Goal: Transaction & Acquisition: Download file/media

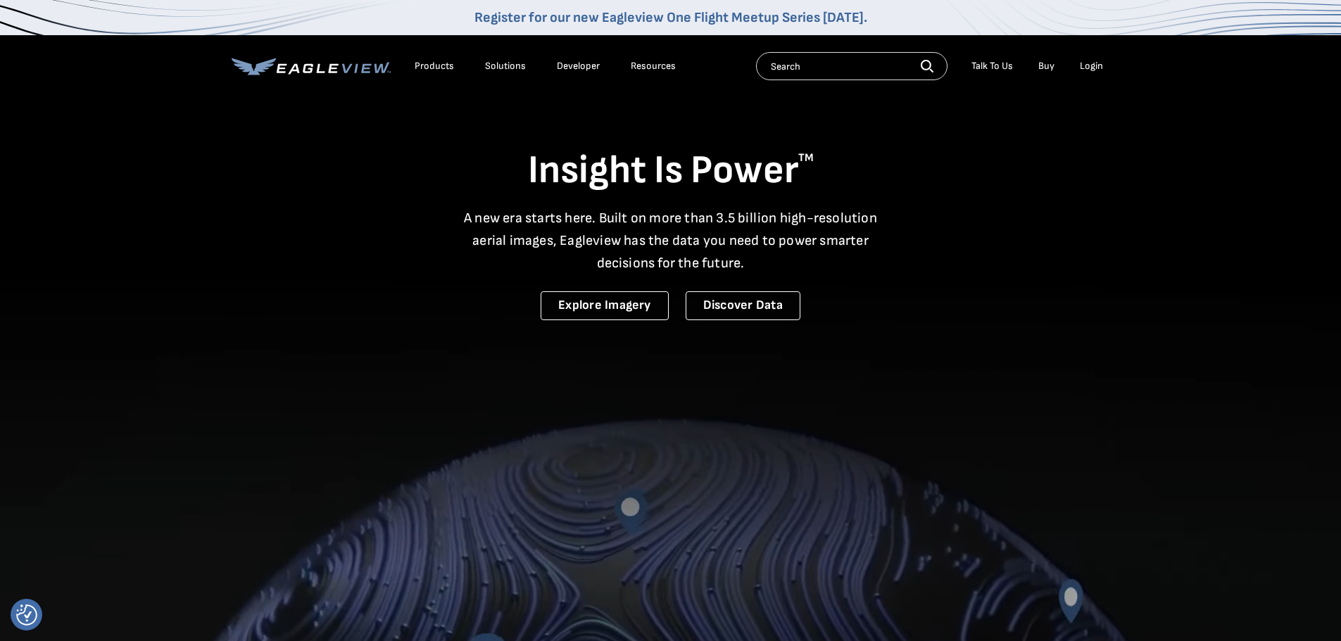
click at [1096, 72] on div "Login" at bounding box center [1091, 66] width 23 height 13
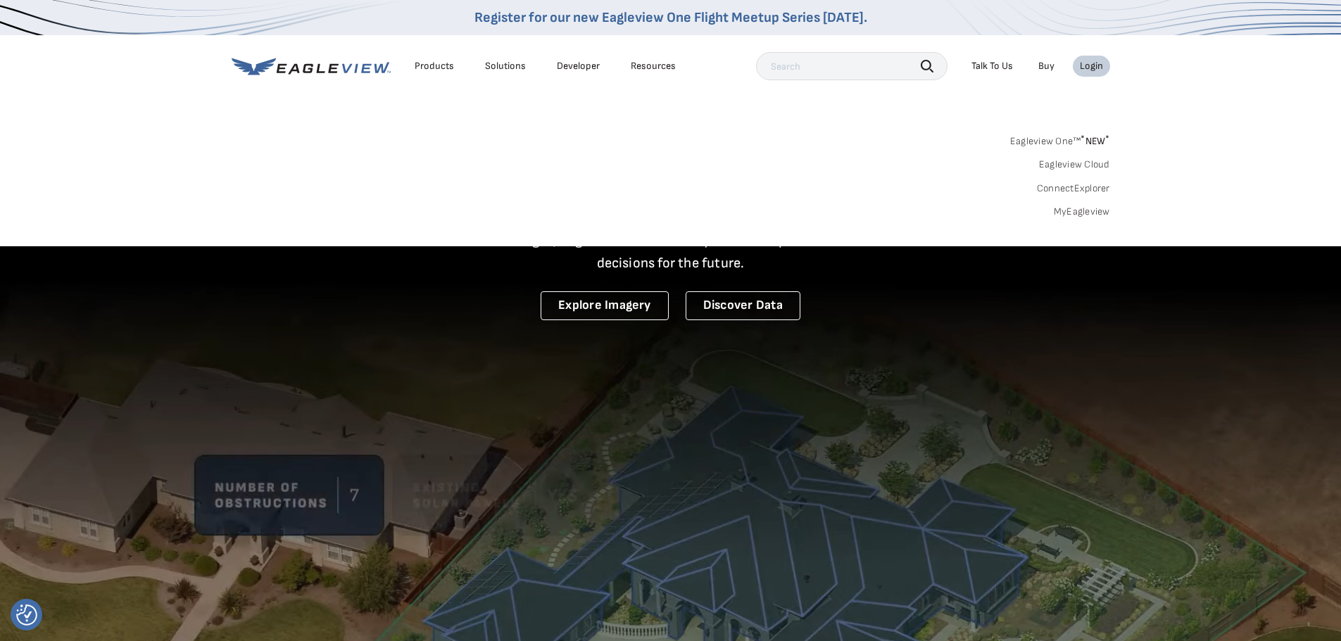
click at [1082, 212] on link "MyEagleview" at bounding box center [1082, 212] width 56 height 13
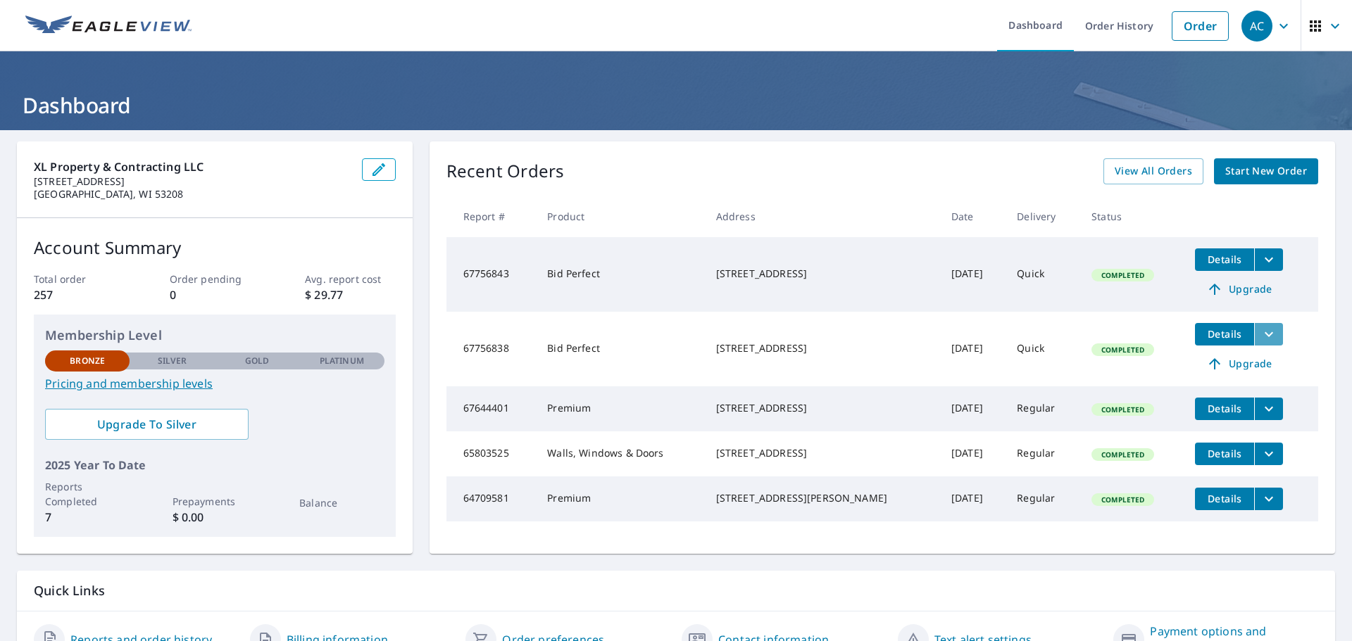
click at [1254, 343] on button "filesDropdownBtn-67756838" at bounding box center [1268, 334] width 29 height 23
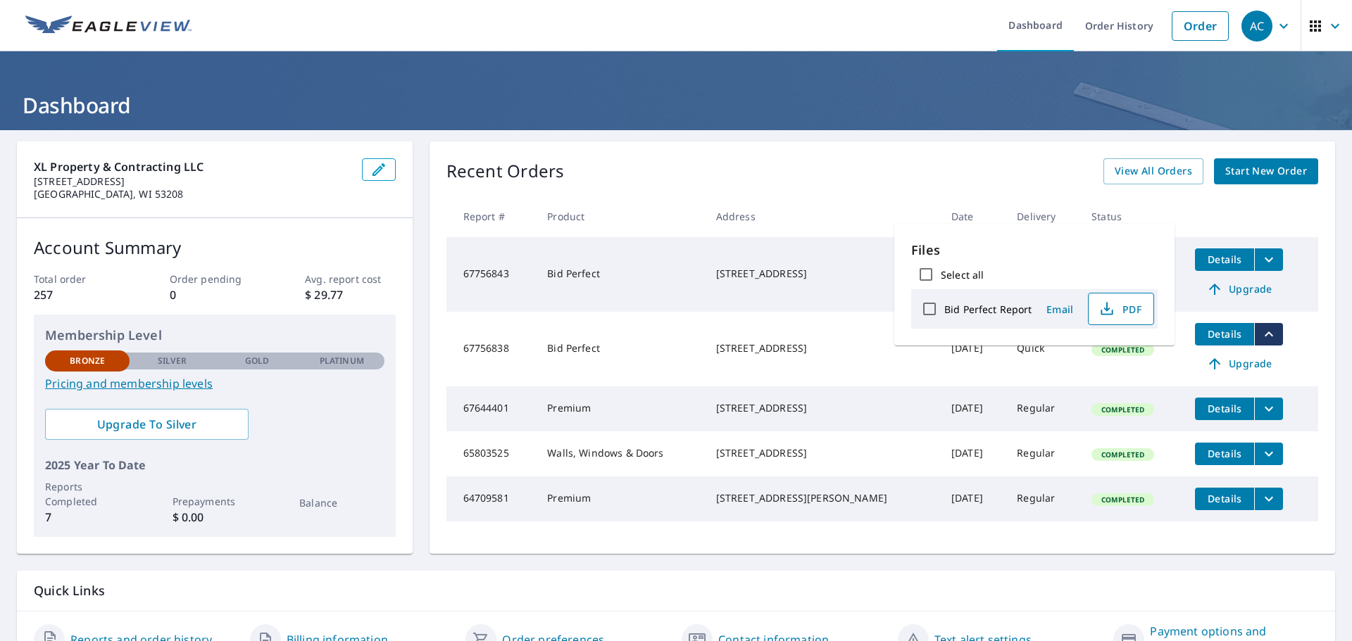
click at [1118, 305] on span "PDF" at bounding box center [1119, 309] width 45 height 17
